Goal: Task Accomplishment & Management: Use online tool/utility

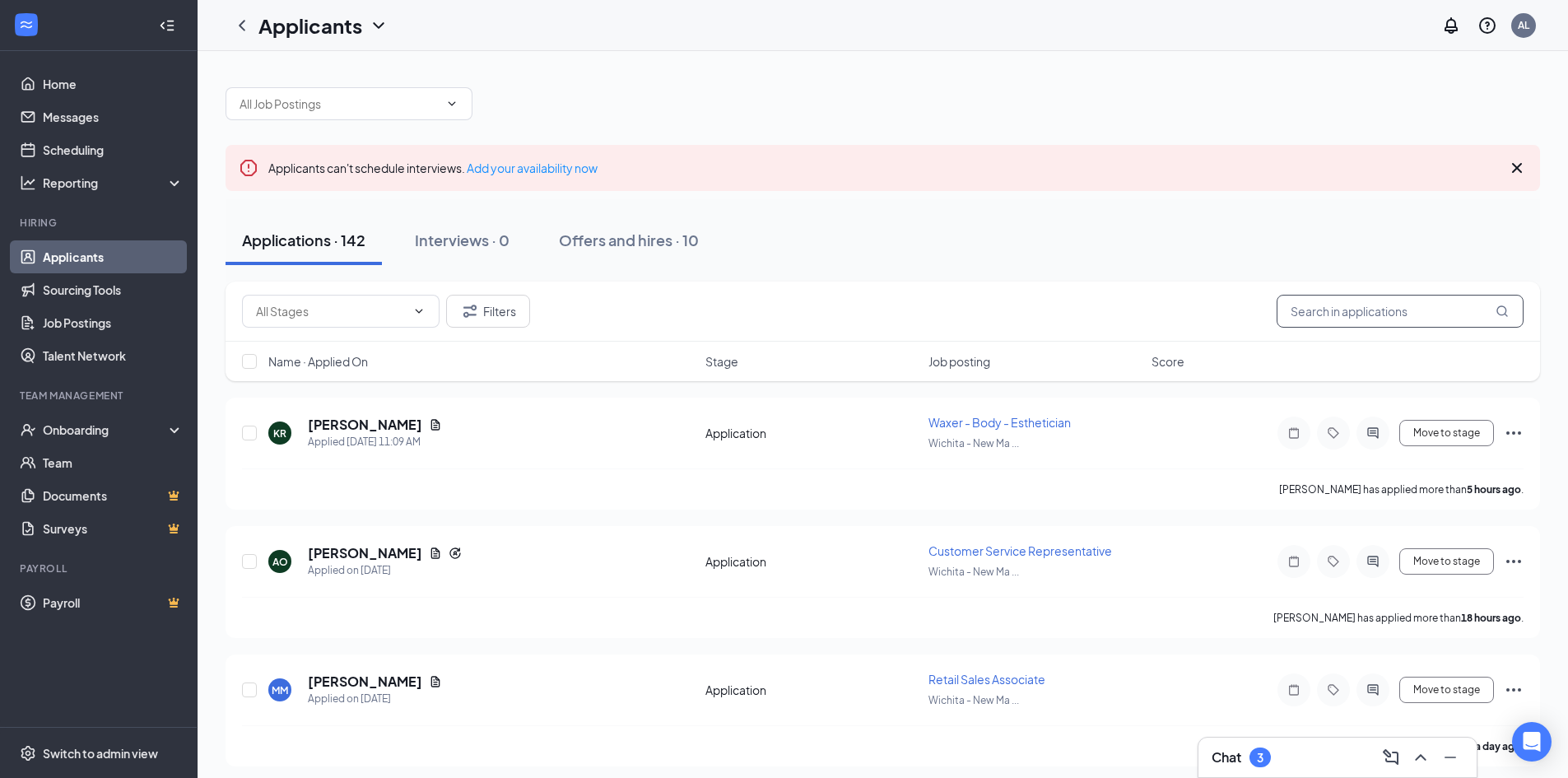
click at [1346, 306] on input "text" at bounding box center [1400, 311] width 247 height 33
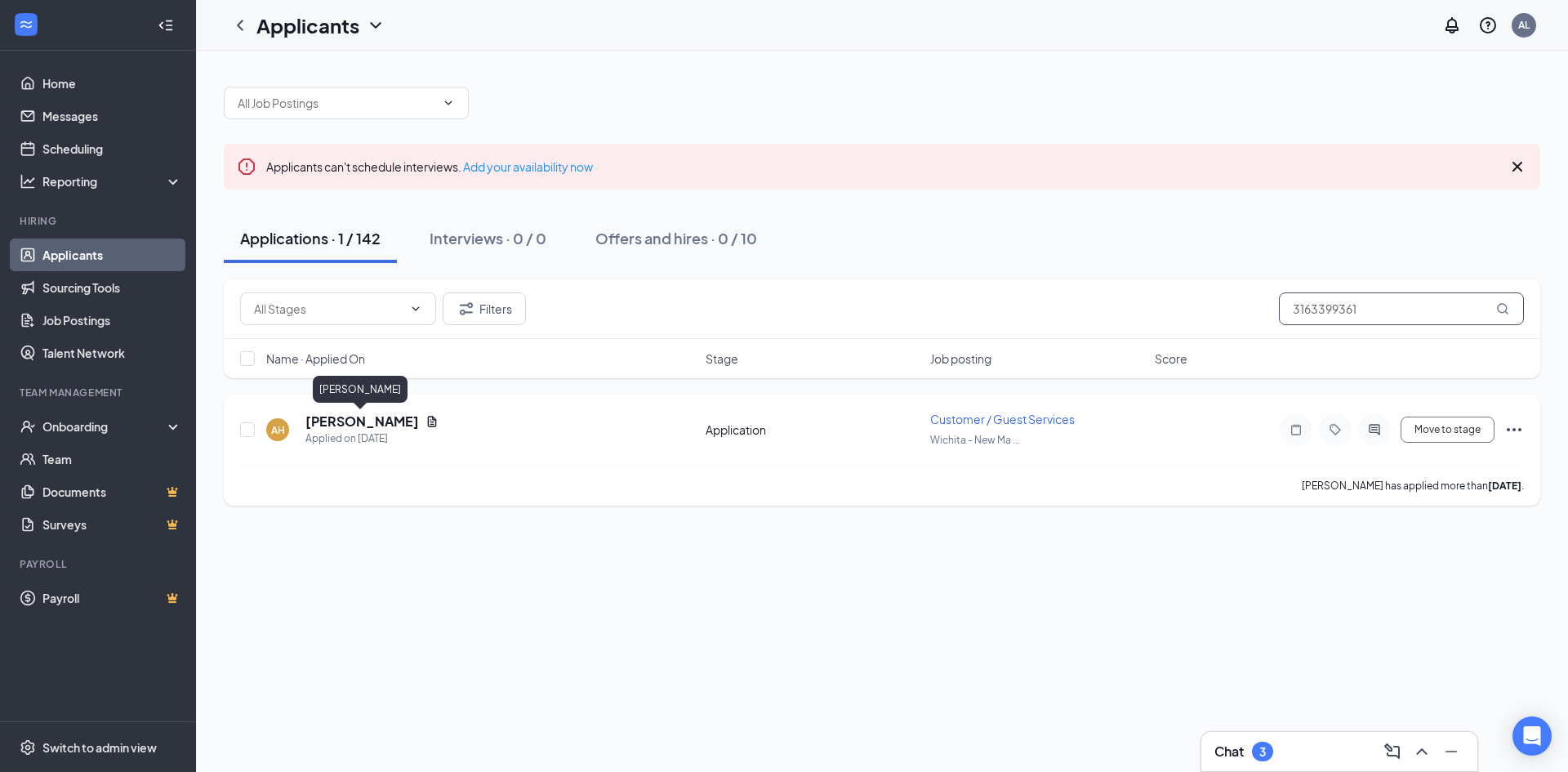
type input "3163399361"
click at [388, 419] on h5 "[PERSON_NAME]" at bounding box center [362, 421] width 113 height 18
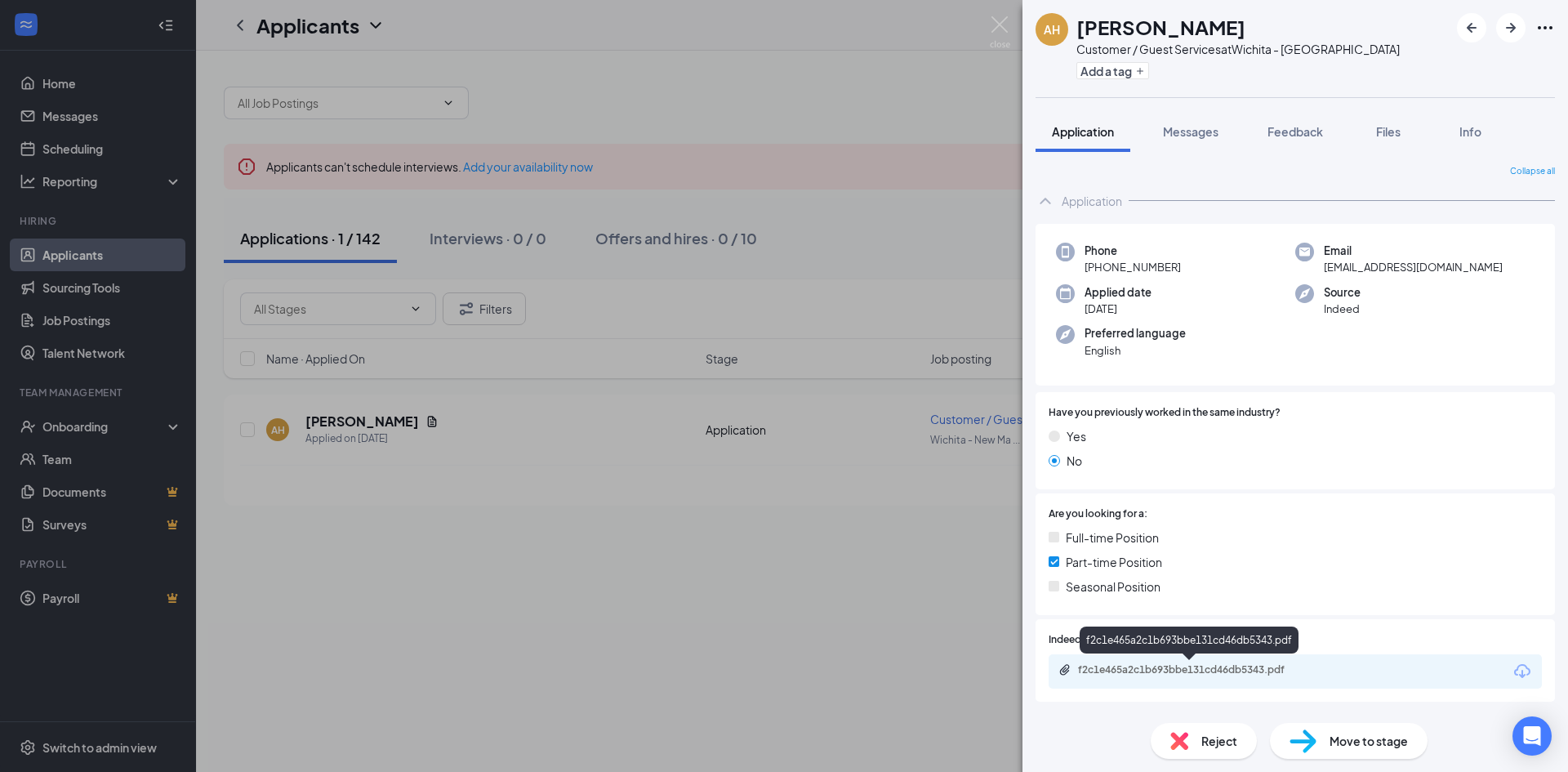
click at [1150, 663] on div "f2c1e465a2c1b693bbe131cd46db5343.pdf" at bounding box center [1192, 670] width 229 height 13
click at [831, 406] on div "AH [PERSON_NAME] Customer / Guest Services at [GEOGRAPHIC_DATA] - ​​[GEOGRAPHIC…" at bounding box center [784, 386] width 1568 height 772
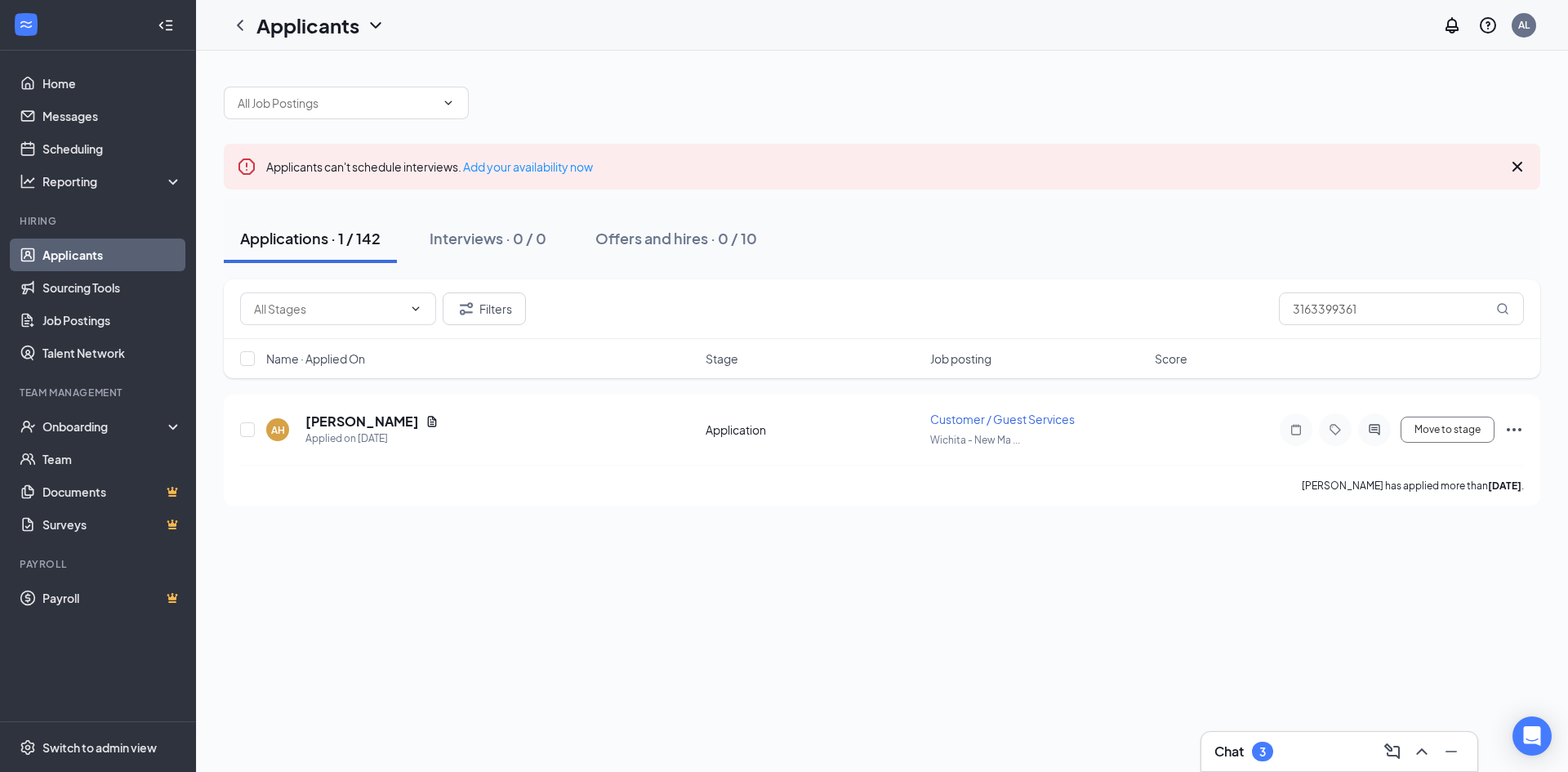
click at [43, 254] on link "Applicants" at bounding box center [113, 255] width 139 height 33
